Goal: Transaction & Acquisition: Subscribe to service/newsletter

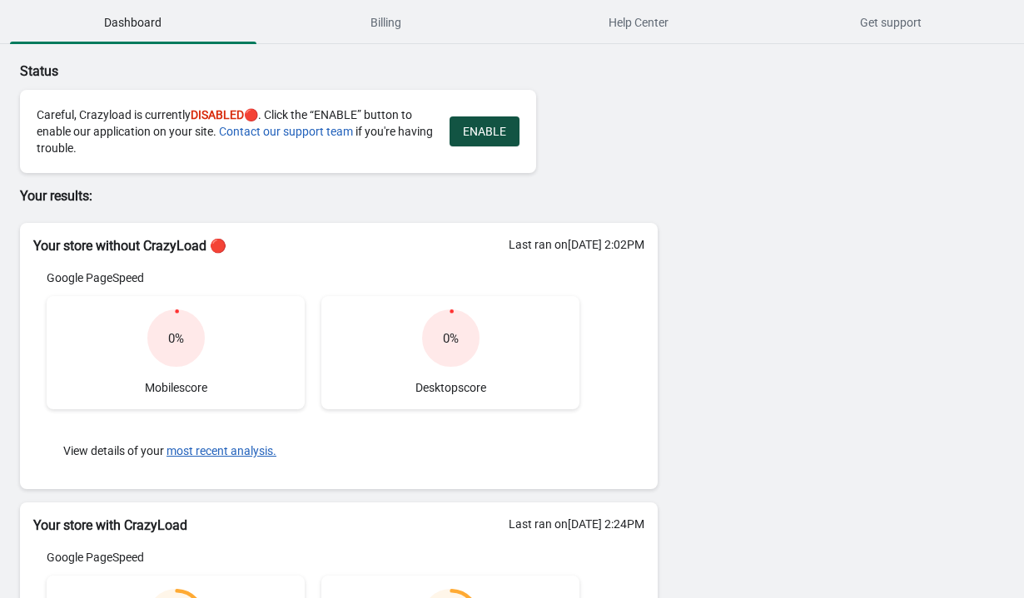
click at [477, 131] on span "ENABLE" at bounding box center [484, 131] width 43 height 13
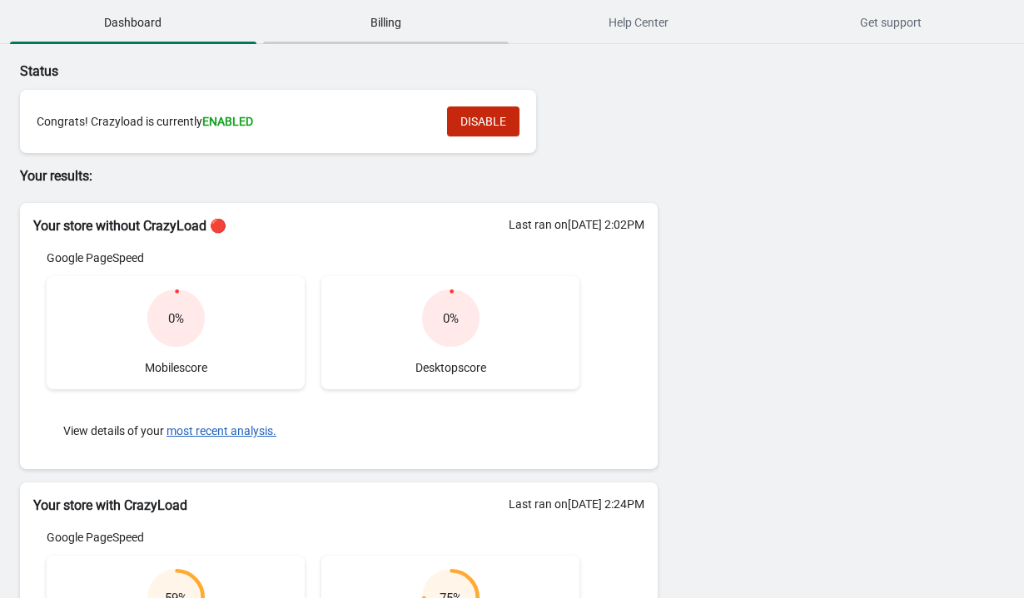
click at [373, 12] on span "Billing" at bounding box center [386, 22] width 246 height 30
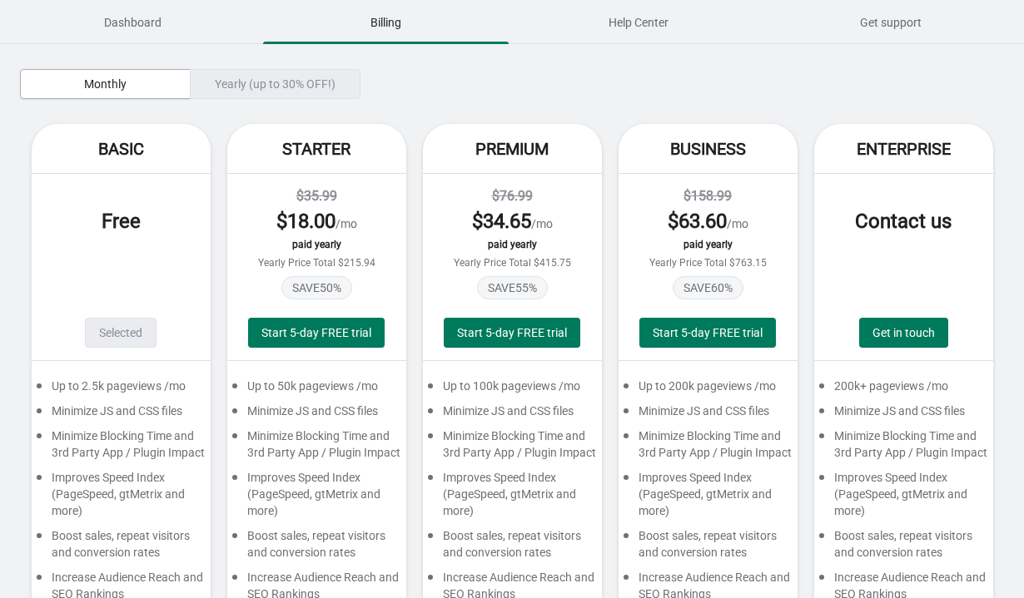
click at [234, 86] on div "Yearly (up to 30% OFF!)" at bounding box center [275, 84] width 171 height 30
click at [126, 32] on span "Dashboard" at bounding box center [133, 22] width 246 height 30
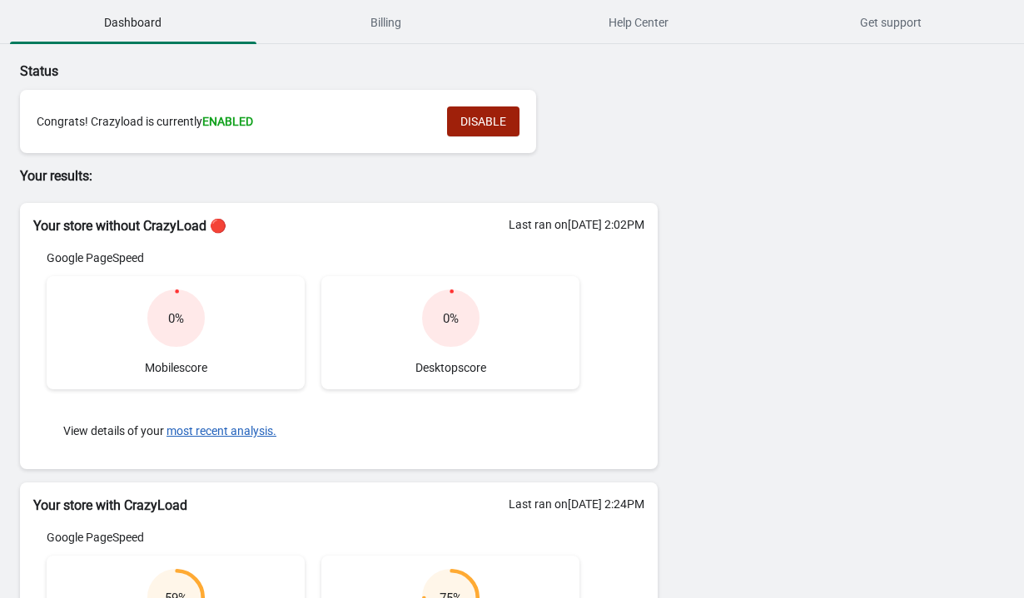
click at [447, 124] on button "DISABLE" at bounding box center [483, 122] width 72 height 30
